Goal: Transaction & Acquisition: Purchase product/service

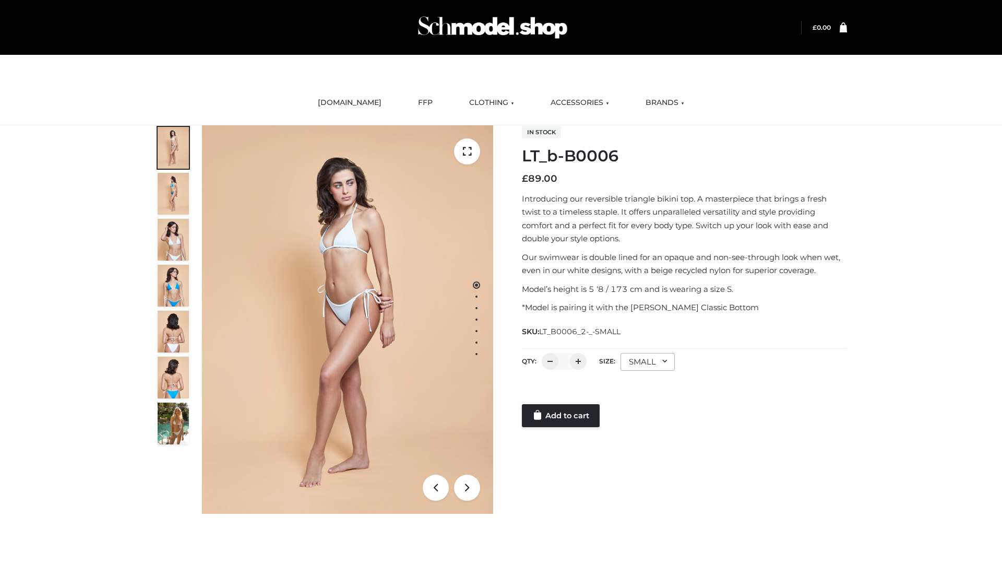
click at [562, 416] on link "Add to cart" at bounding box center [561, 415] width 78 height 23
